Goal: Navigation & Orientation: Find specific page/section

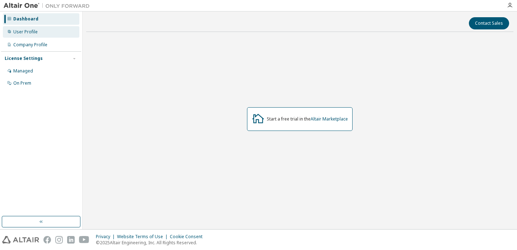
click at [39, 34] on div "User Profile" at bounding box center [41, 31] width 76 height 11
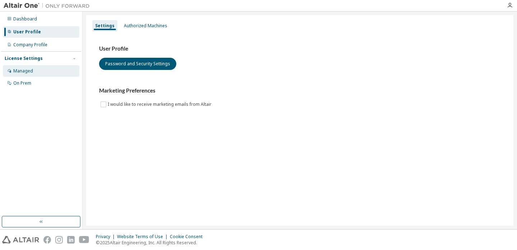
click at [29, 72] on div "Managed" at bounding box center [23, 71] width 20 height 6
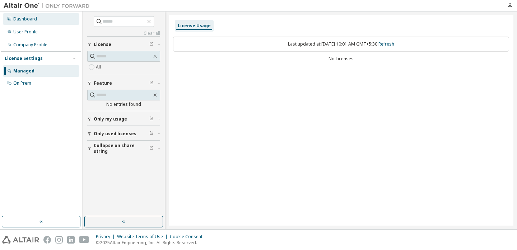
click at [32, 20] on div "Dashboard" at bounding box center [25, 19] width 24 height 6
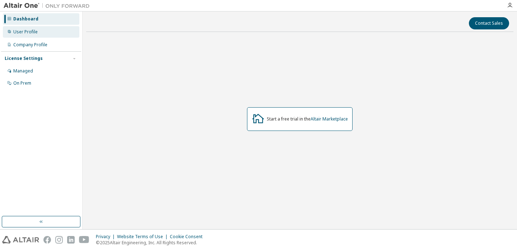
click at [32, 33] on div "User Profile" at bounding box center [25, 32] width 24 height 6
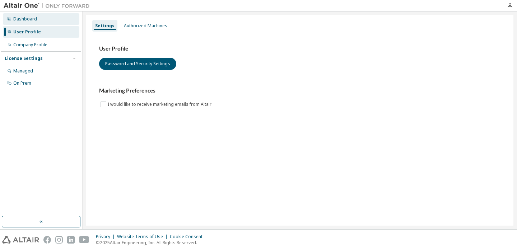
click at [31, 17] on div "Dashboard" at bounding box center [25, 19] width 24 height 6
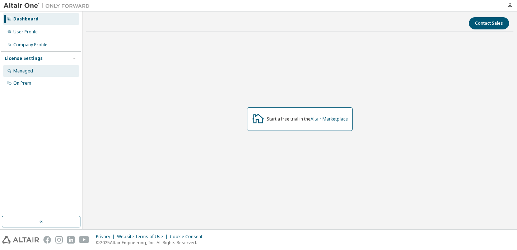
click at [34, 70] on div "Managed" at bounding box center [41, 70] width 76 height 11
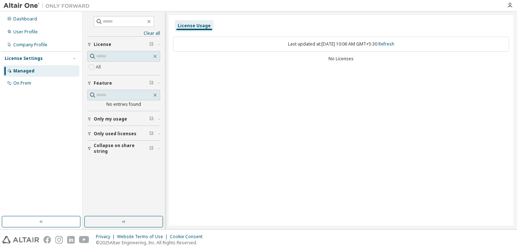
click at [102, 120] on span "Only my usage" at bounding box center [110, 119] width 33 height 6
click at [108, 133] on span "Only used licenses" at bounding box center [115, 134] width 43 height 6
click at [111, 146] on span "Collapse on share string" at bounding box center [122, 148] width 56 height 11
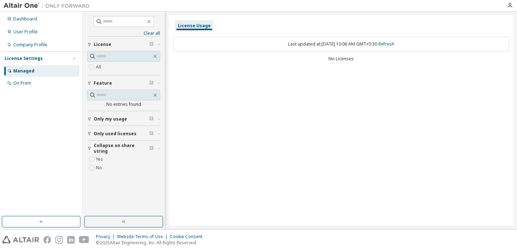
click at [111, 146] on span "Collapse on share string" at bounding box center [122, 148] width 56 height 11
click at [113, 45] on div "License" at bounding box center [126, 45] width 64 height 6
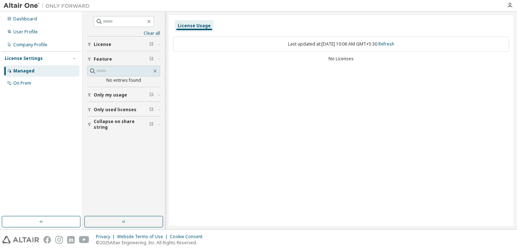
click at [122, 59] on div "Feature" at bounding box center [126, 59] width 64 height 6
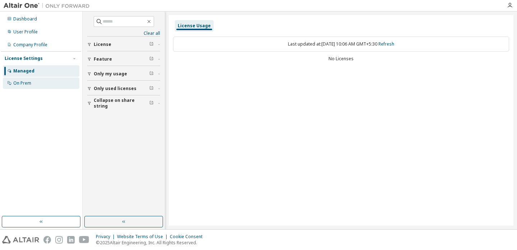
click at [31, 85] on div "On Prem" at bounding box center [41, 83] width 76 height 11
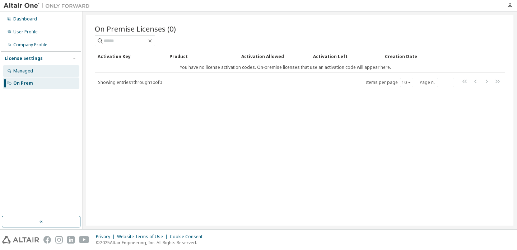
click at [32, 71] on div "Managed" at bounding box center [23, 71] width 20 height 6
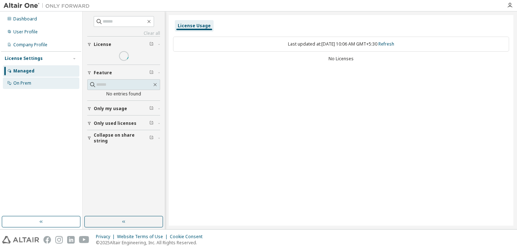
click at [32, 84] on div "On Prem" at bounding box center [41, 83] width 76 height 11
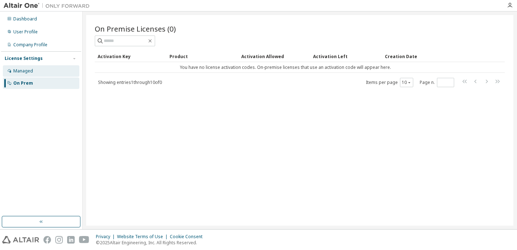
click at [31, 72] on div "Managed" at bounding box center [23, 71] width 20 height 6
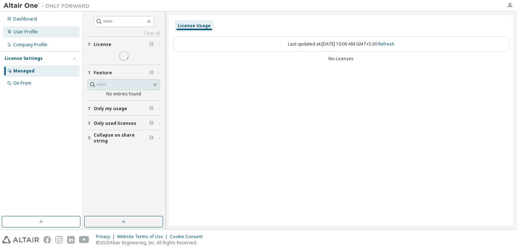
click at [24, 35] on div "User Profile" at bounding box center [41, 31] width 76 height 11
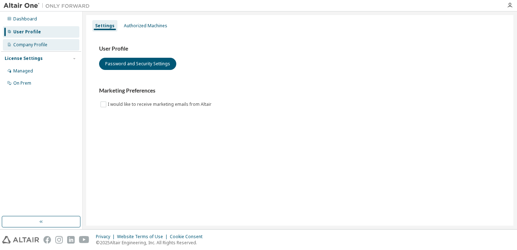
click at [28, 43] on div "Company Profile" at bounding box center [30, 45] width 34 height 6
click at [40, 44] on div "Company Profile" at bounding box center [30, 45] width 34 height 6
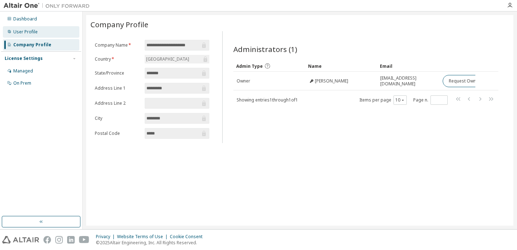
click at [39, 36] on div "User Profile" at bounding box center [41, 31] width 76 height 11
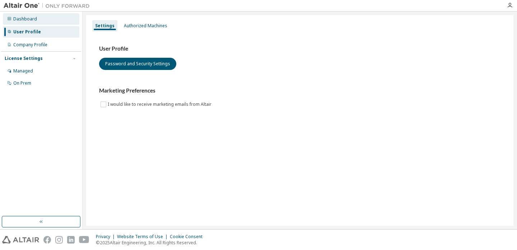
click at [36, 21] on div "Dashboard" at bounding box center [41, 18] width 76 height 11
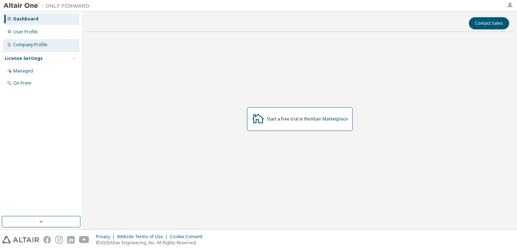
click at [39, 48] on div "Company Profile" at bounding box center [41, 44] width 76 height 11
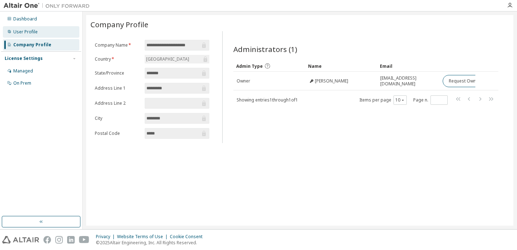
click at [29, 35] on div "User Profile" at bounding box center [41, 31] width 76 height 11
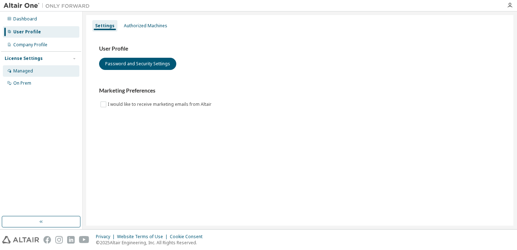
click at [26, 71] on div "Managed" at bounding box center [23, 71] width 20 height 6
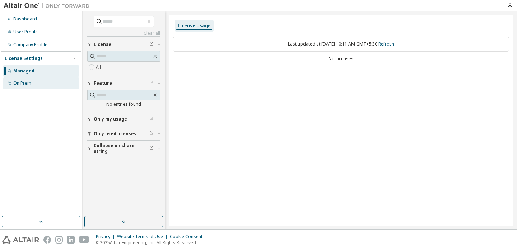
click at [27, 82] on div "On Prem" at bounding box center [22, 83] width 18 height 6
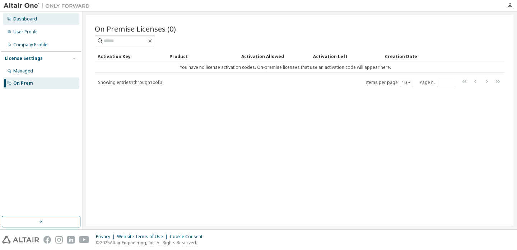
click at [30, 17] on div "Dashboard" at bounding box center [25, 19] width 24 height 6
